Goal: Task Accomplishment & Management: Manage account settings

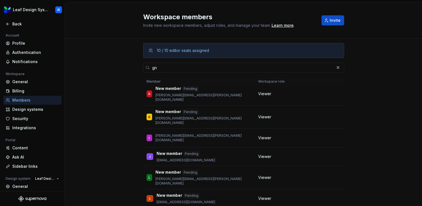
scroll to position [40, 0]
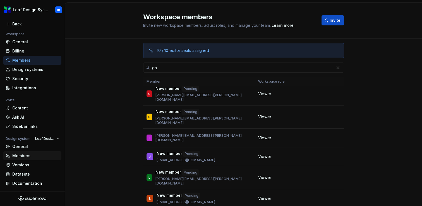
click at [27, 157] on div "Members" at bounding box center [35, 156] width 47 height 6
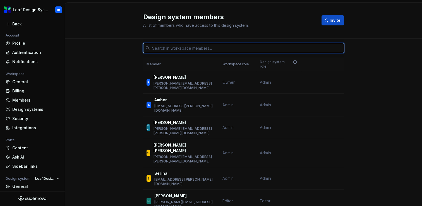
click at [175, 50] on input "text" at bounding box center [247, 48] width 194 height 10
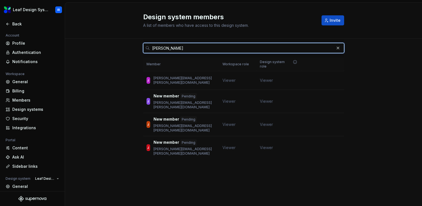
type input "[PERSON_NAME]"
click at [339, 48] on button "button" at bounding box center [338, 48] width 8 height 8
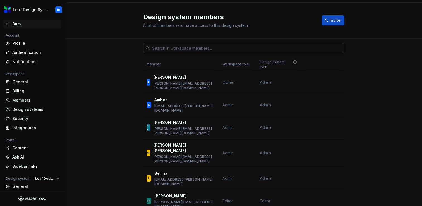
click at [21, 23] on div "Back" at bounding box center [35, 24] width 47 height 6
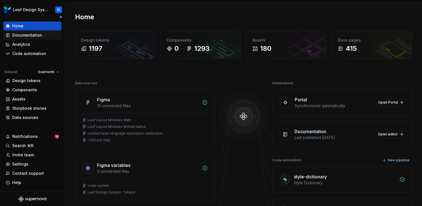
click at [26, 33] on div "Documentation" at bounding box center [27, 35] width 30 height 6
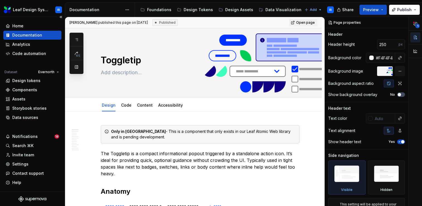
scroll to position [0, 0]
type textarea "*"
